Goal: Find specific page/section: Find specific page/section

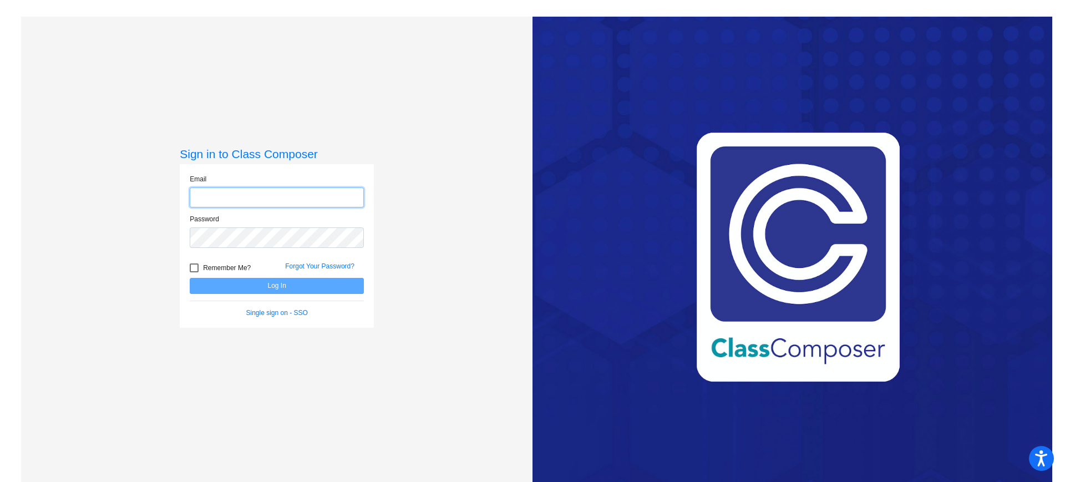
type input "[EMAIL_ADDRESS][DOMAIN_NAME]"
click at [276, 284] on button "Log In" at bounding box center [277, 286] width 174 height 16
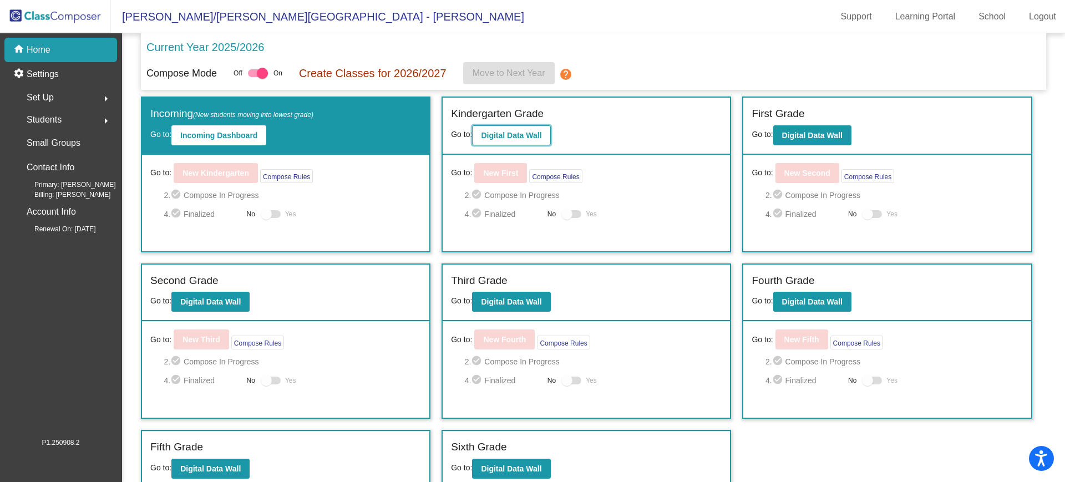
click at [524, 134] on b "Digital Data Wall" at bounding box center [511, 135] width 60 height 9
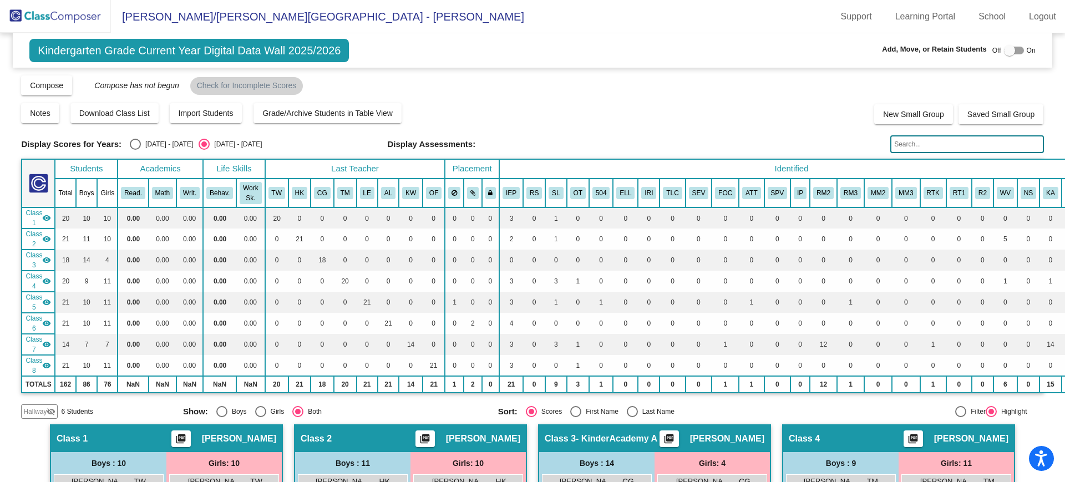
scroll to position [277, 0]
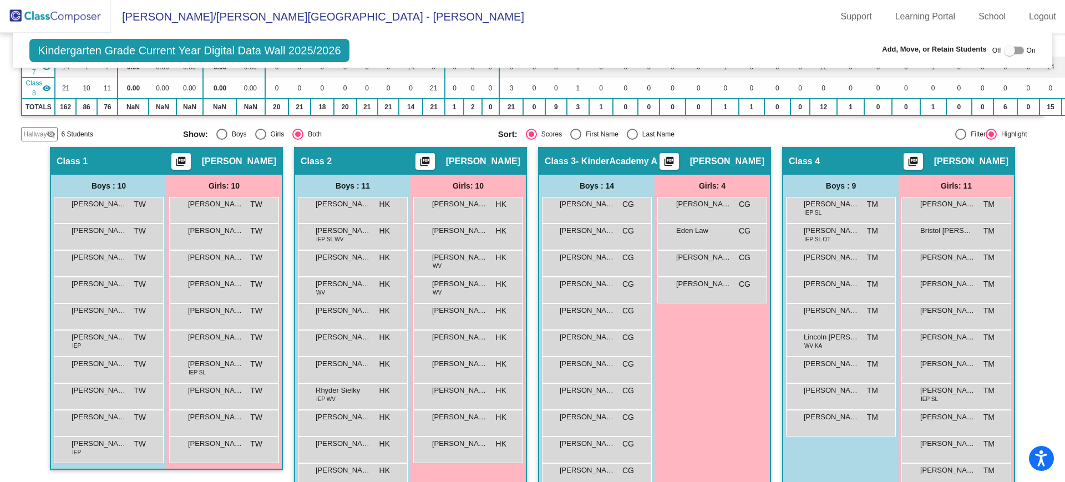
click at [853, 129] on div "Filter Highlight" at bounding box center [920, 134] width 214 height 11
